Goal: Task Accomplishment & Management: Use online tool/utility

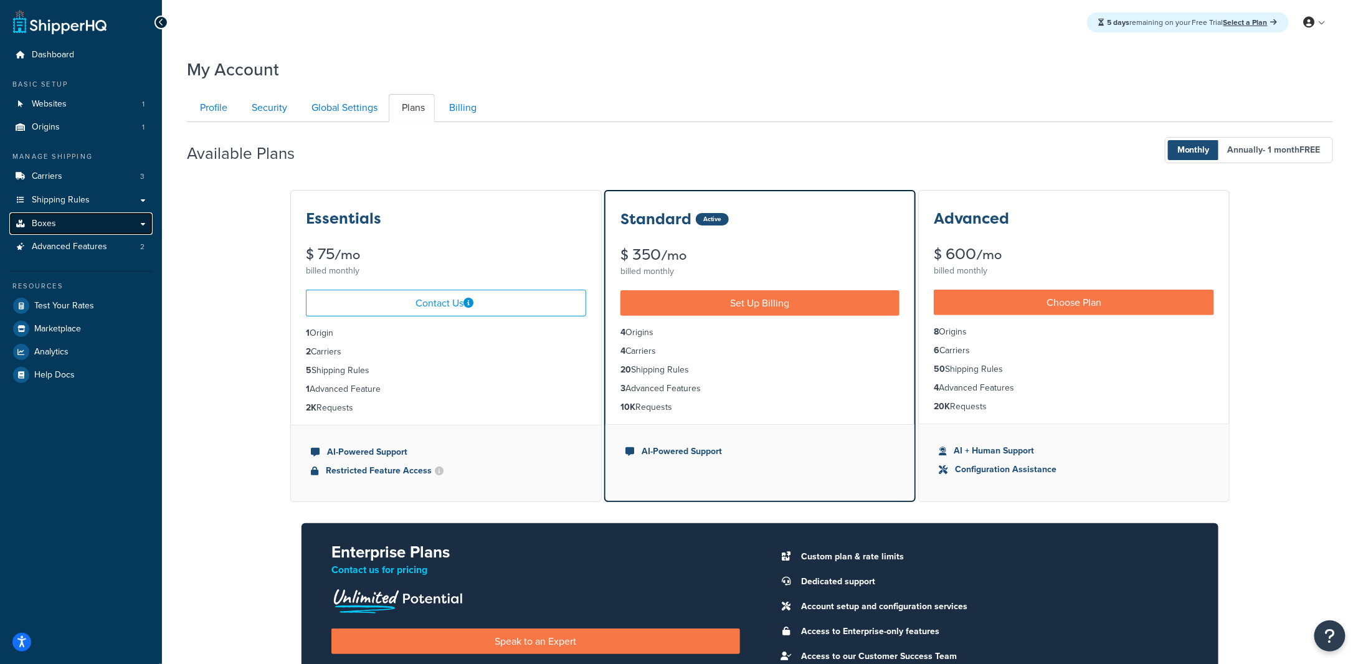
click at [85, 227] on link "Boxes" at bounding box center [80, 223] width 143 height 23
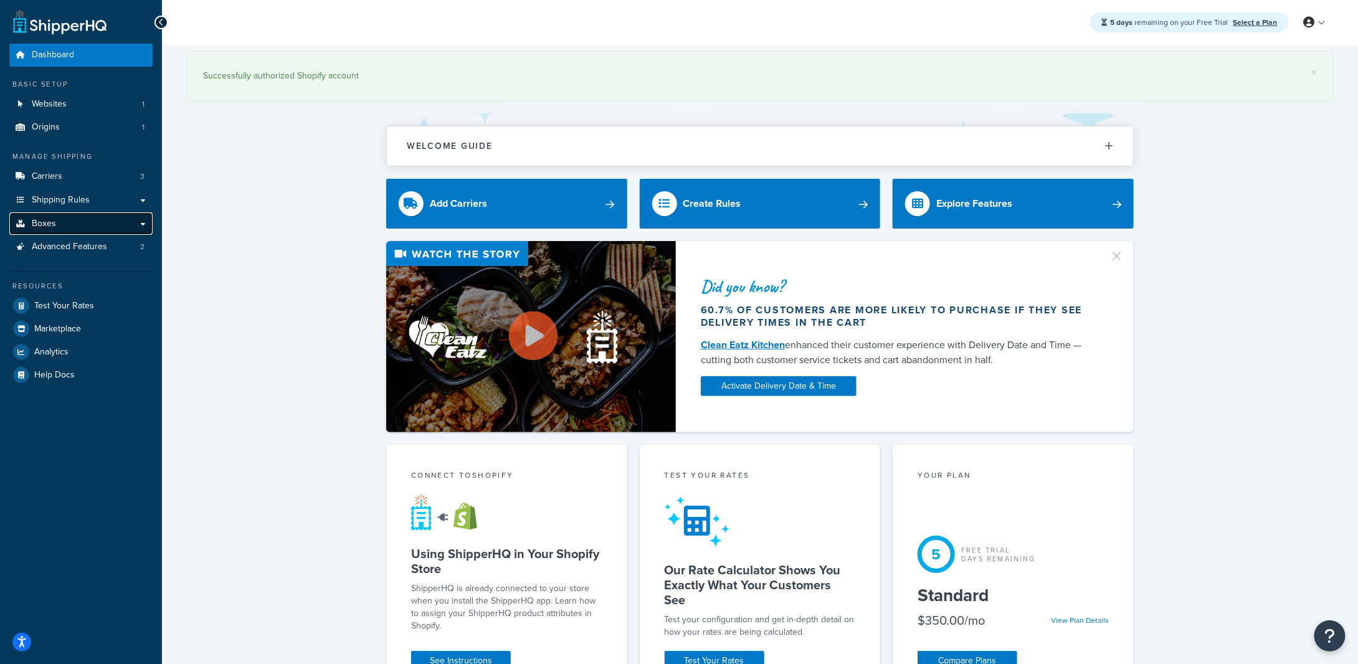
click at [82, 219] on link "Boxes" at bounding box center [80, 223] width 143 height 23
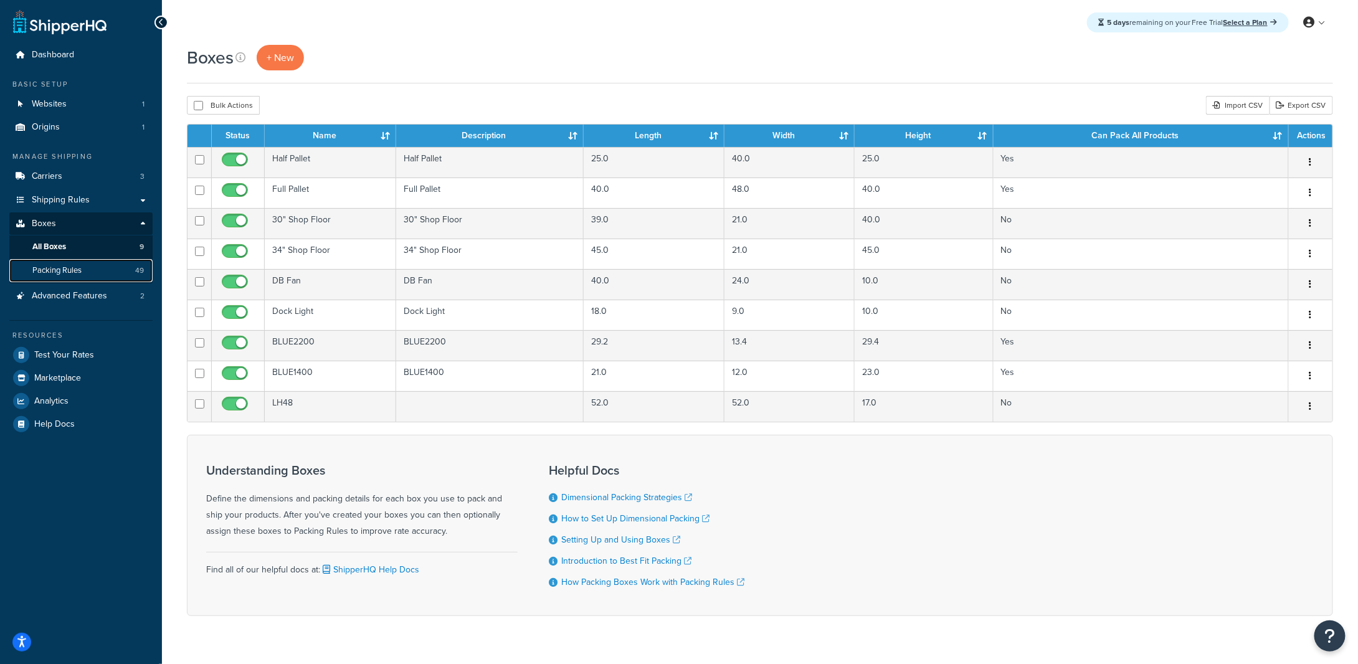
click at [40, 275] on span "Packing Rules" at bounding box center [56, 270] width 49 height 11
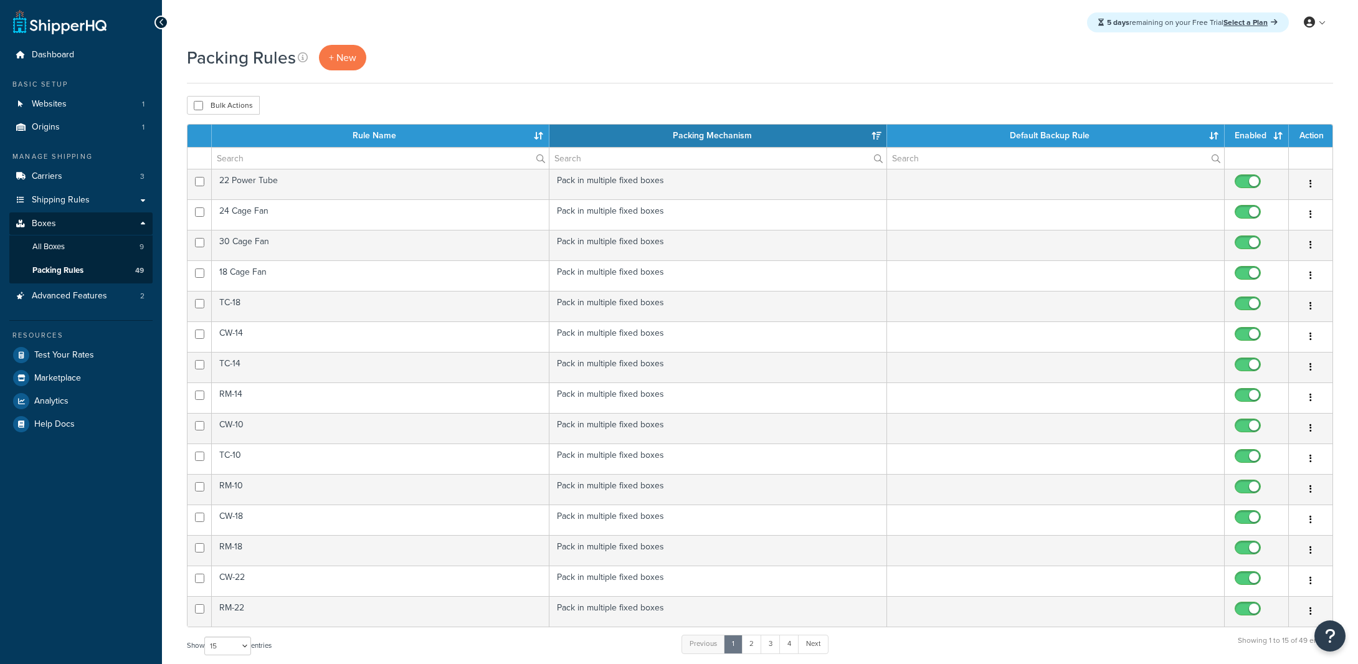
select select "15"
click at [201, 103] on input "checkbox" at bounding box center [198, 105] width 9 height 9
checkbox input "true"
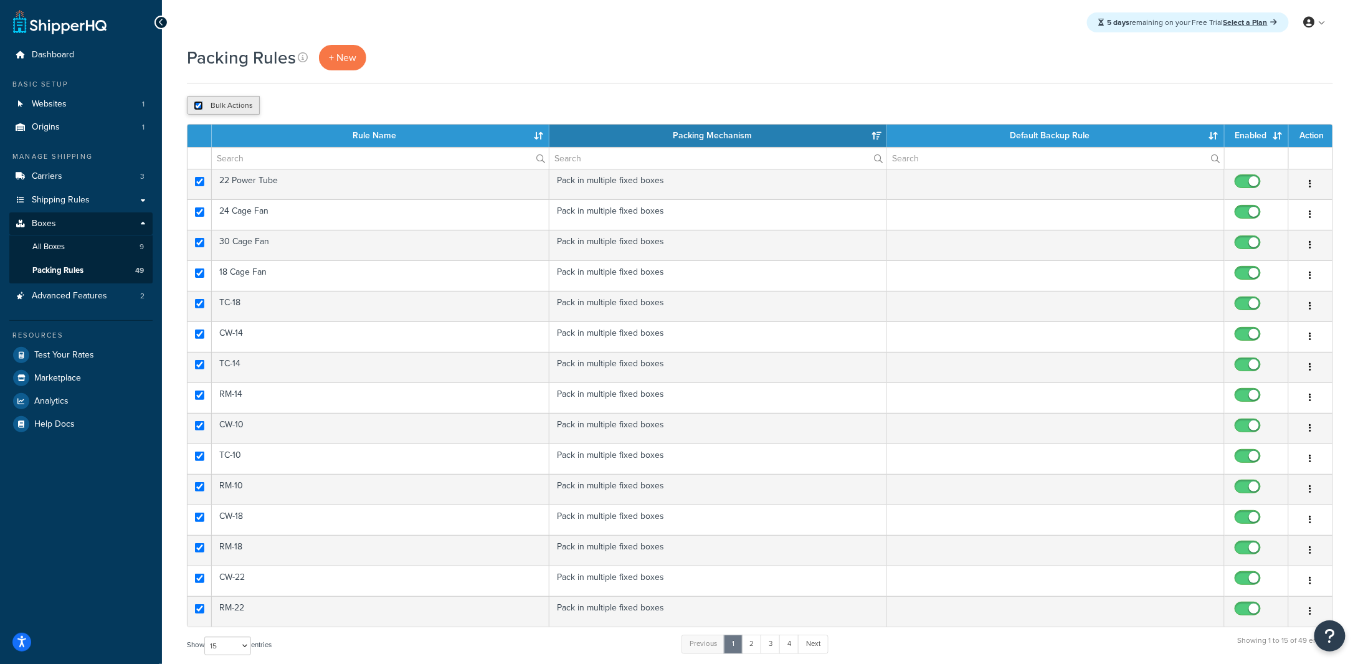
checkbox input "true"
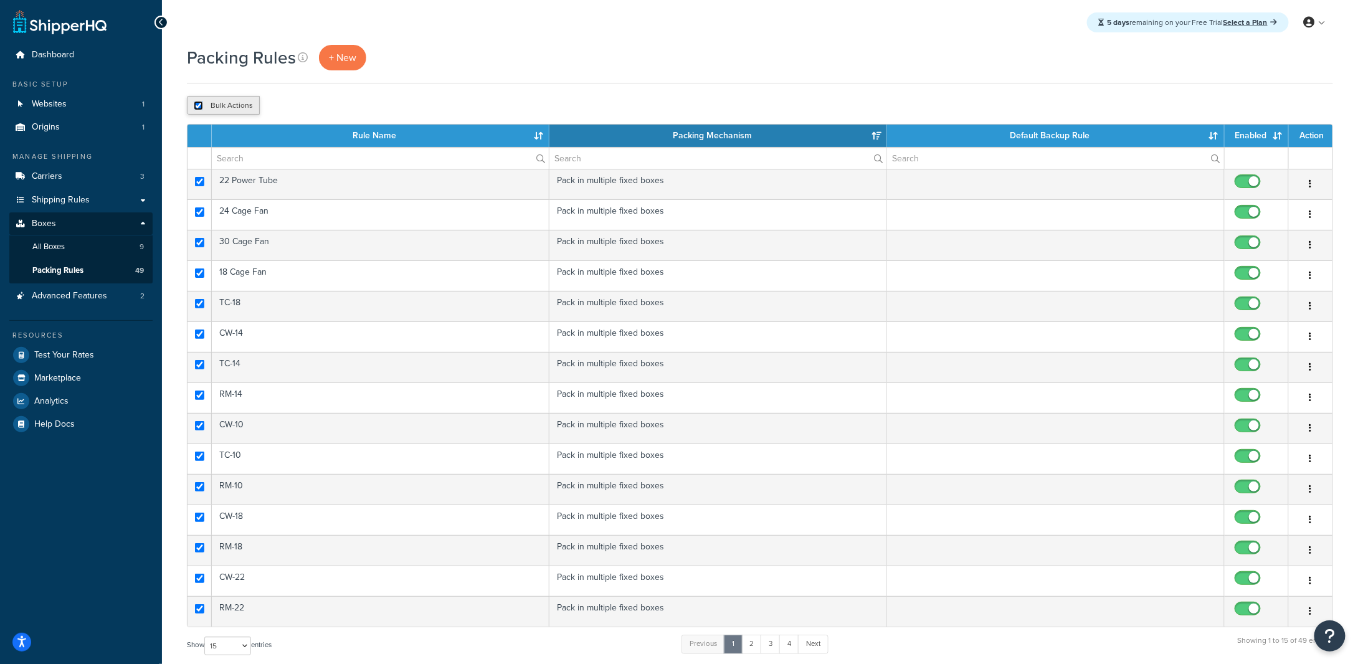
checkbox input "true"
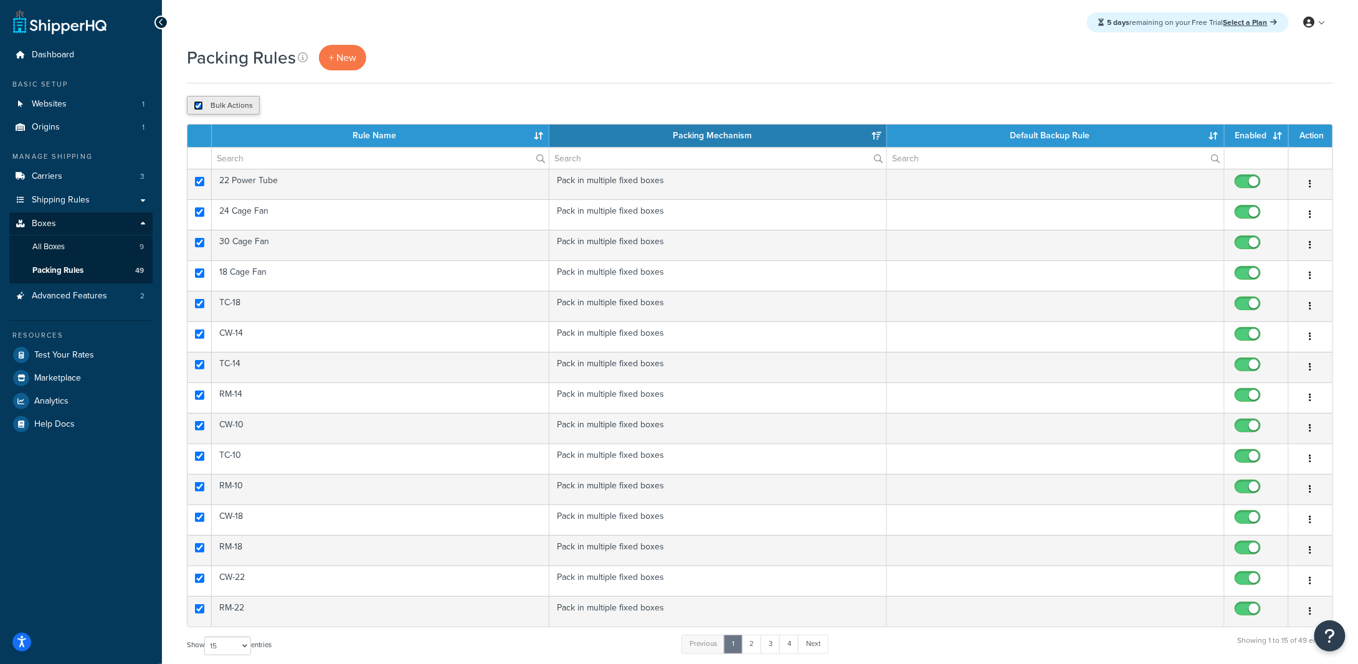
checkbox input "true"
click at [201, 102] on input "checkbox" at bounding box center [198, 105] width 9 height 9
checkbox input "false"
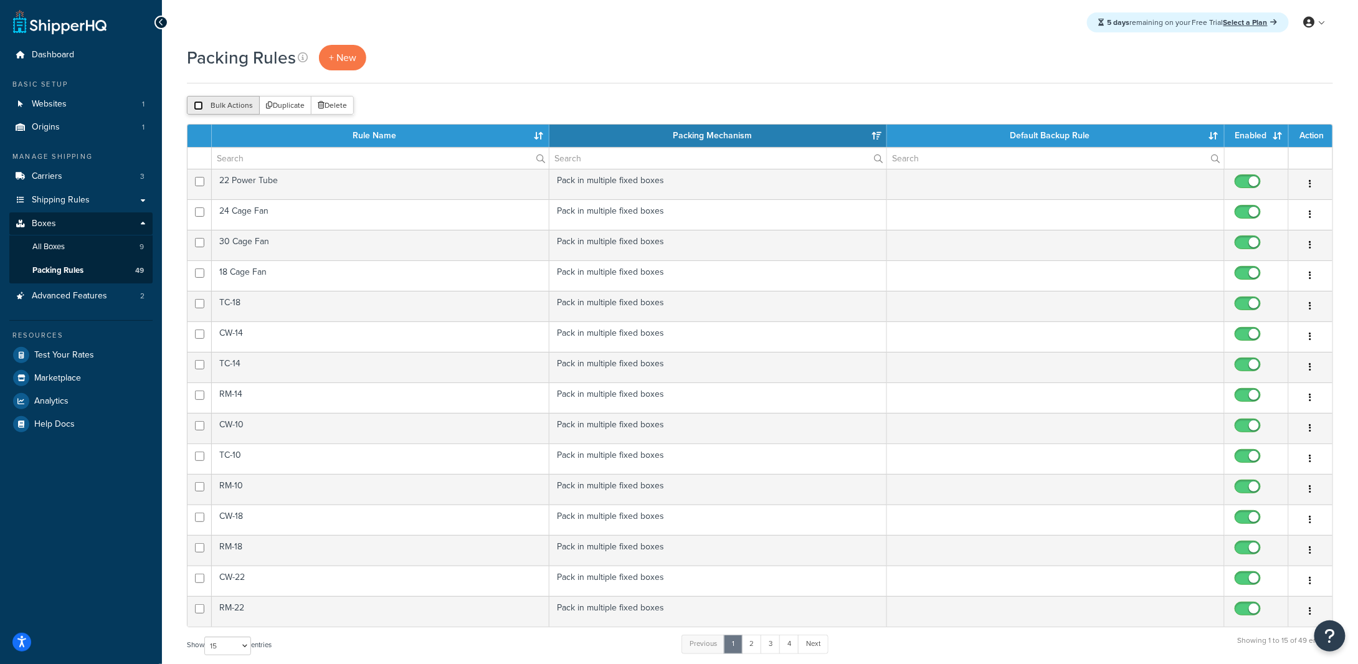
checkbox input "false"
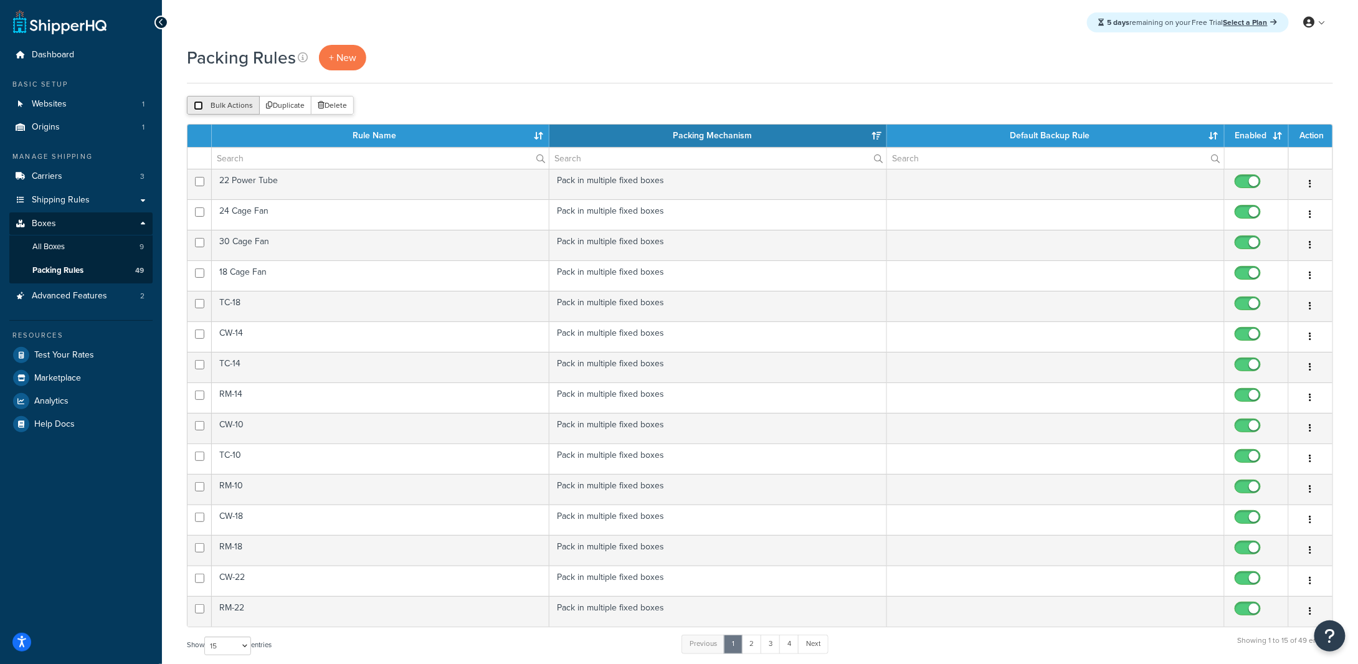
checkbox input "false"
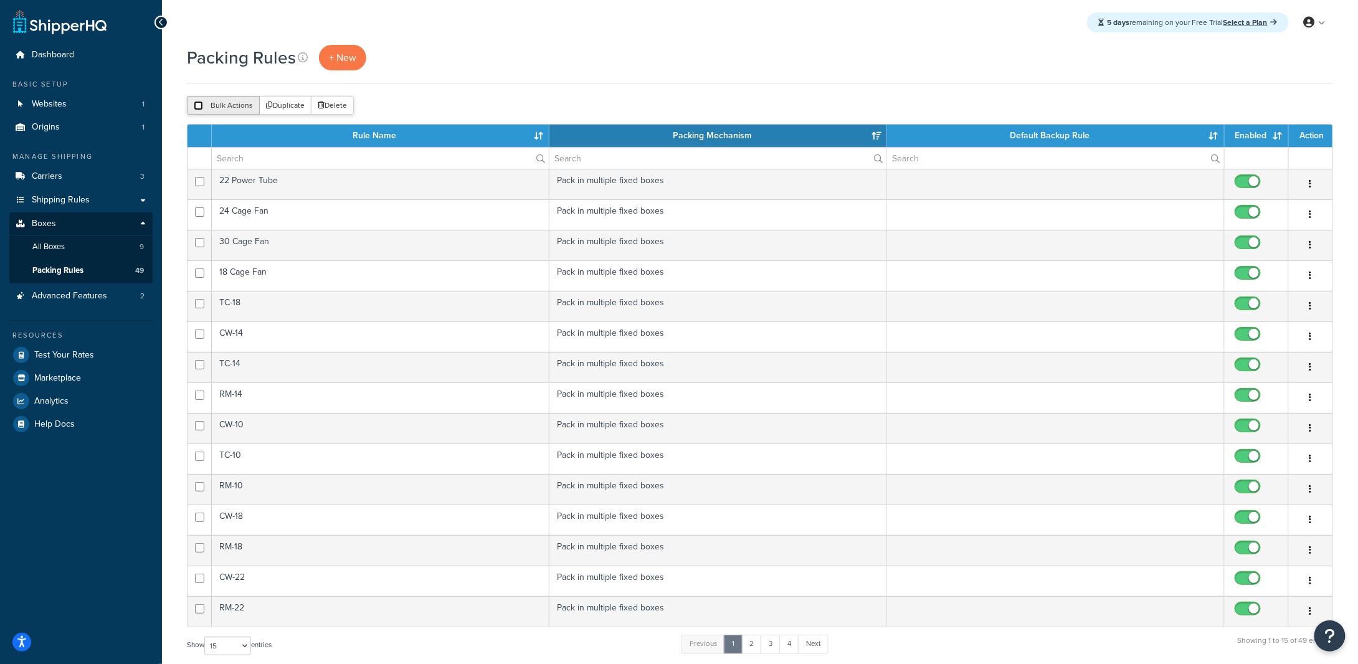
checkbox input "false"
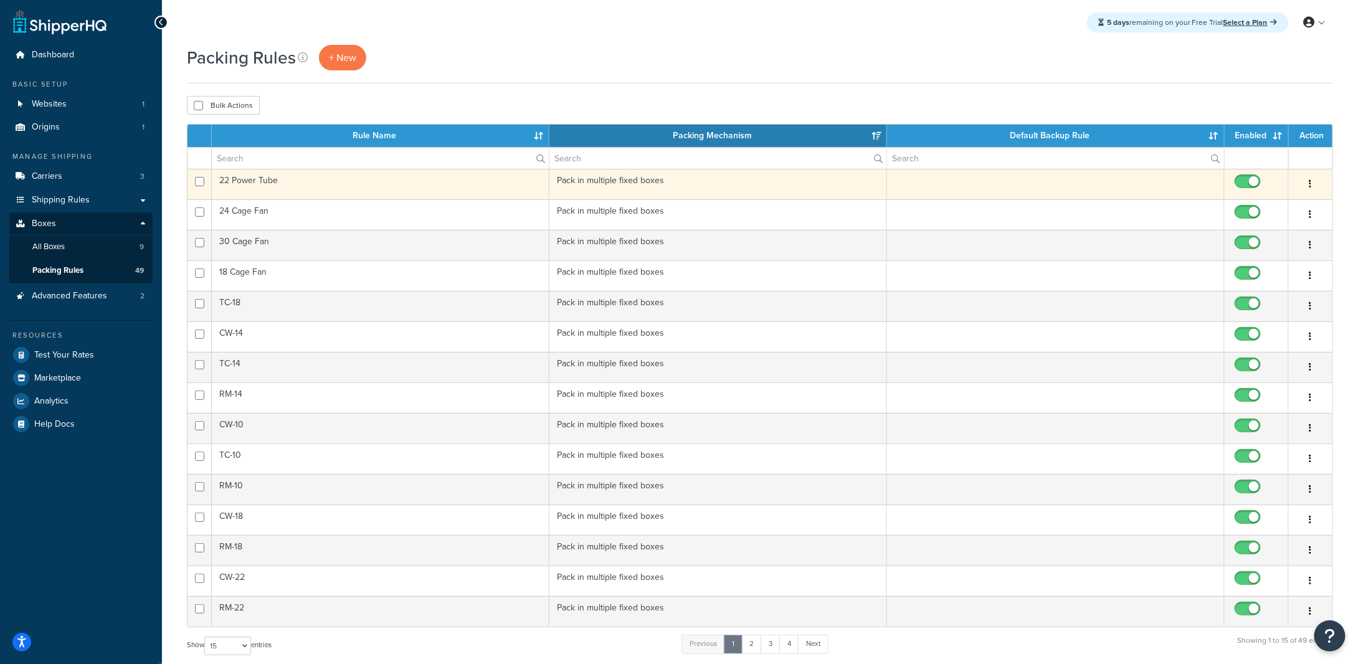
click at [1314, 183] on button "button" at bounding box center [1310, 184] width 17 height 20
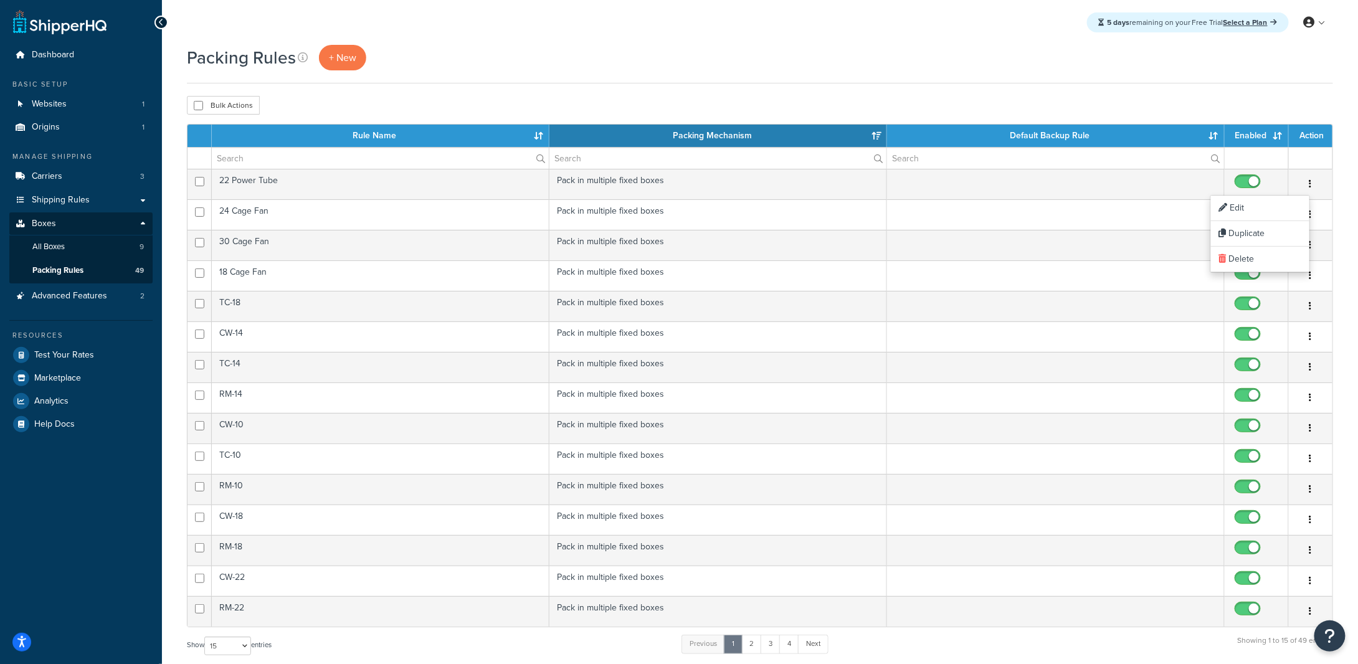
click at [1108, 100] on div "Bulk Actions Duplicate Delete" at bounding box center [760, 105] width 1146 height 19
click at [300, 63] on link at bounding box center [304, 57] width 13 height 17
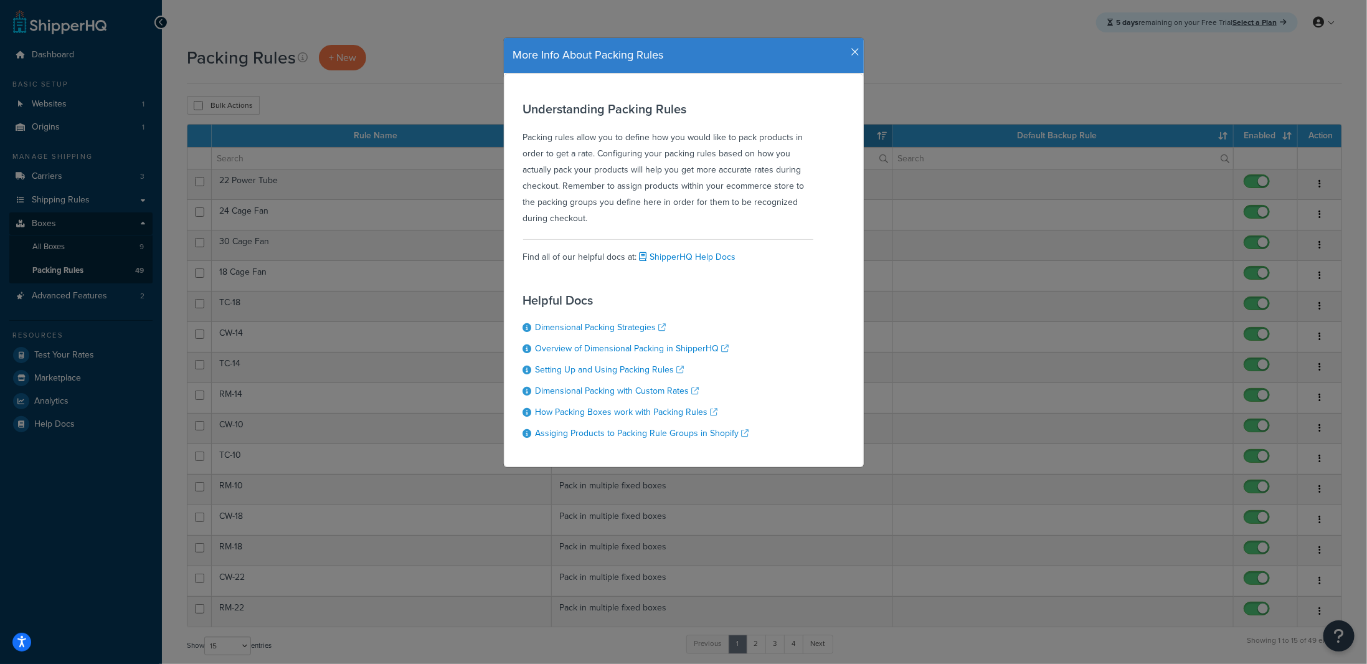
click at [852, 49] on icon "button" at bounding box center [856, 52] width 9 height 11
